Goal: Transaction & Acquisition: Purchase product/service

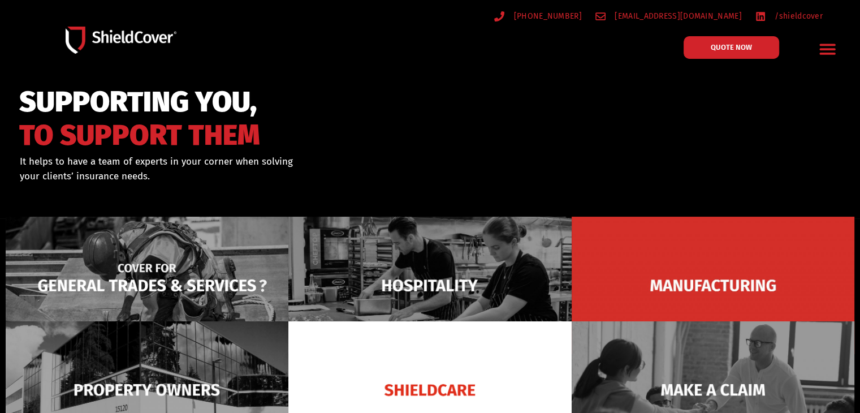
click at [201, 249] on img at bounding box center [147, 285] width 283 height 137
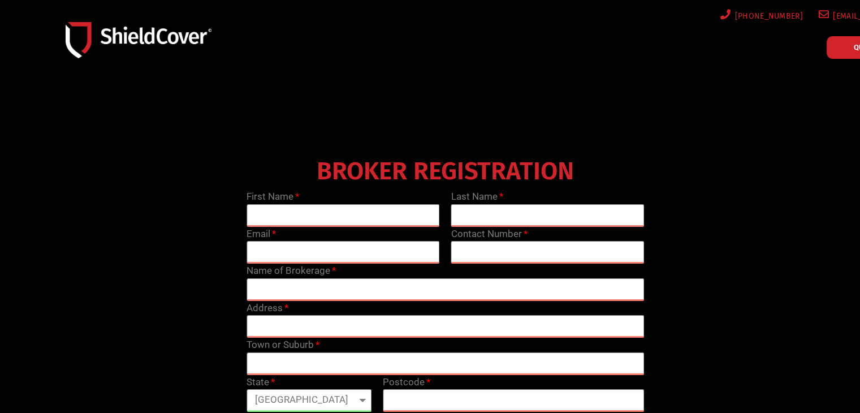
scroll to position [283, 0]
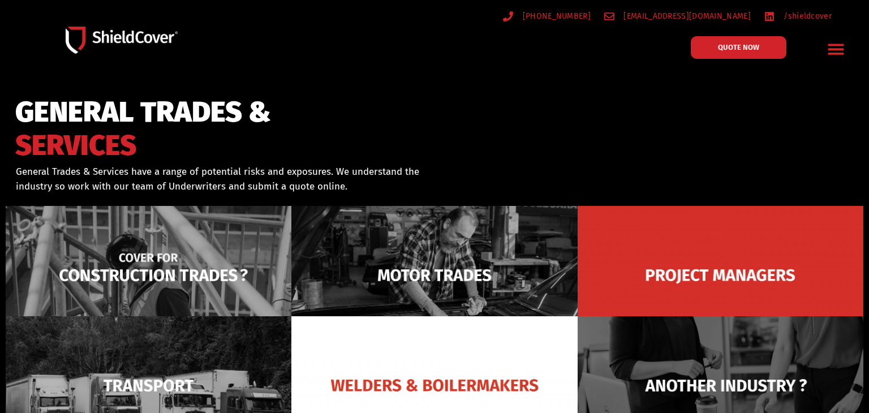
click at [213, 257] on img at bounding box center [149, 275] width 286 height 139
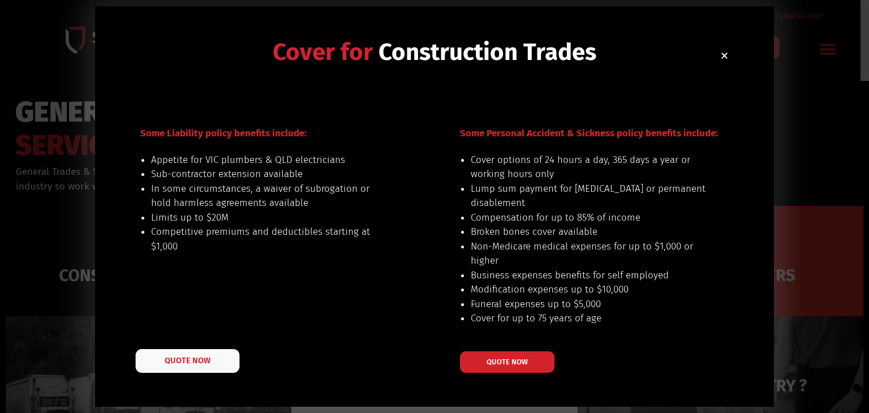
click at [184, 354] on link "QUOTE NOW" at bounding box center [188, 361] width 104 height 24
